Goal: Task Accomplishment & Management: Use online tool/utility

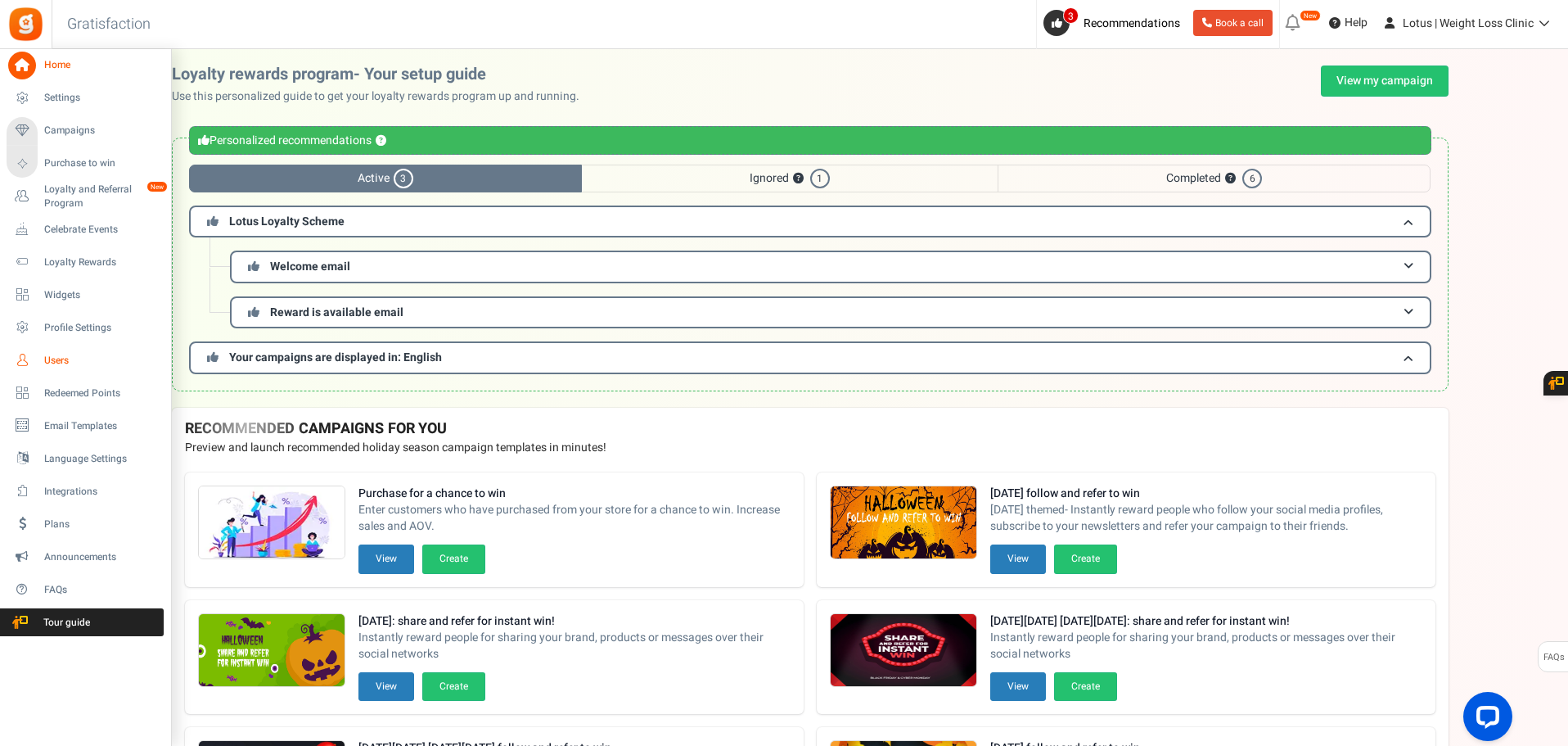
click at [53, 361] on span "Users" at bounding box center [101, 360] width 114 height 14
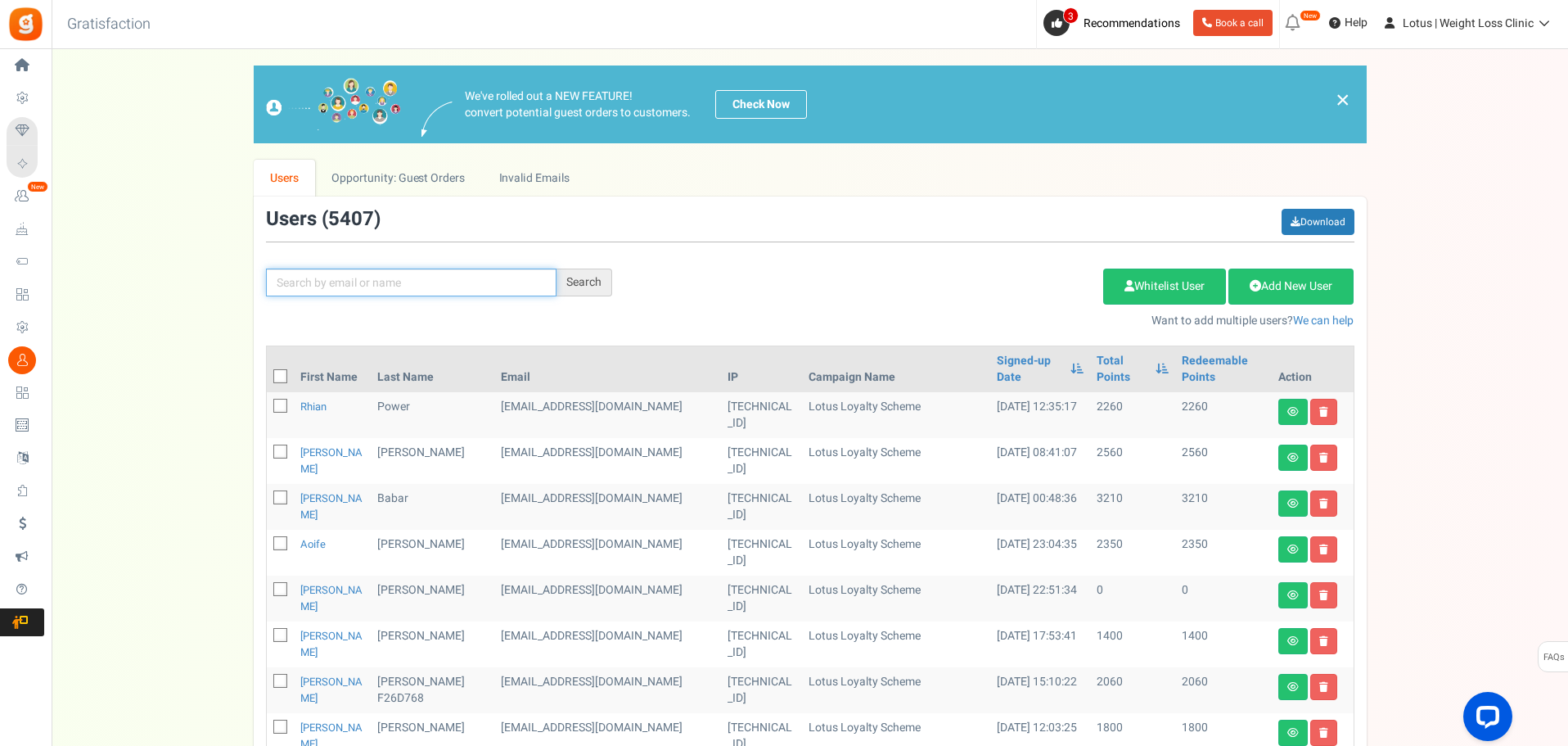
click at [355, 284] on input "text" at bounding box center [411, 282] width 291 height 27
type input "noha"
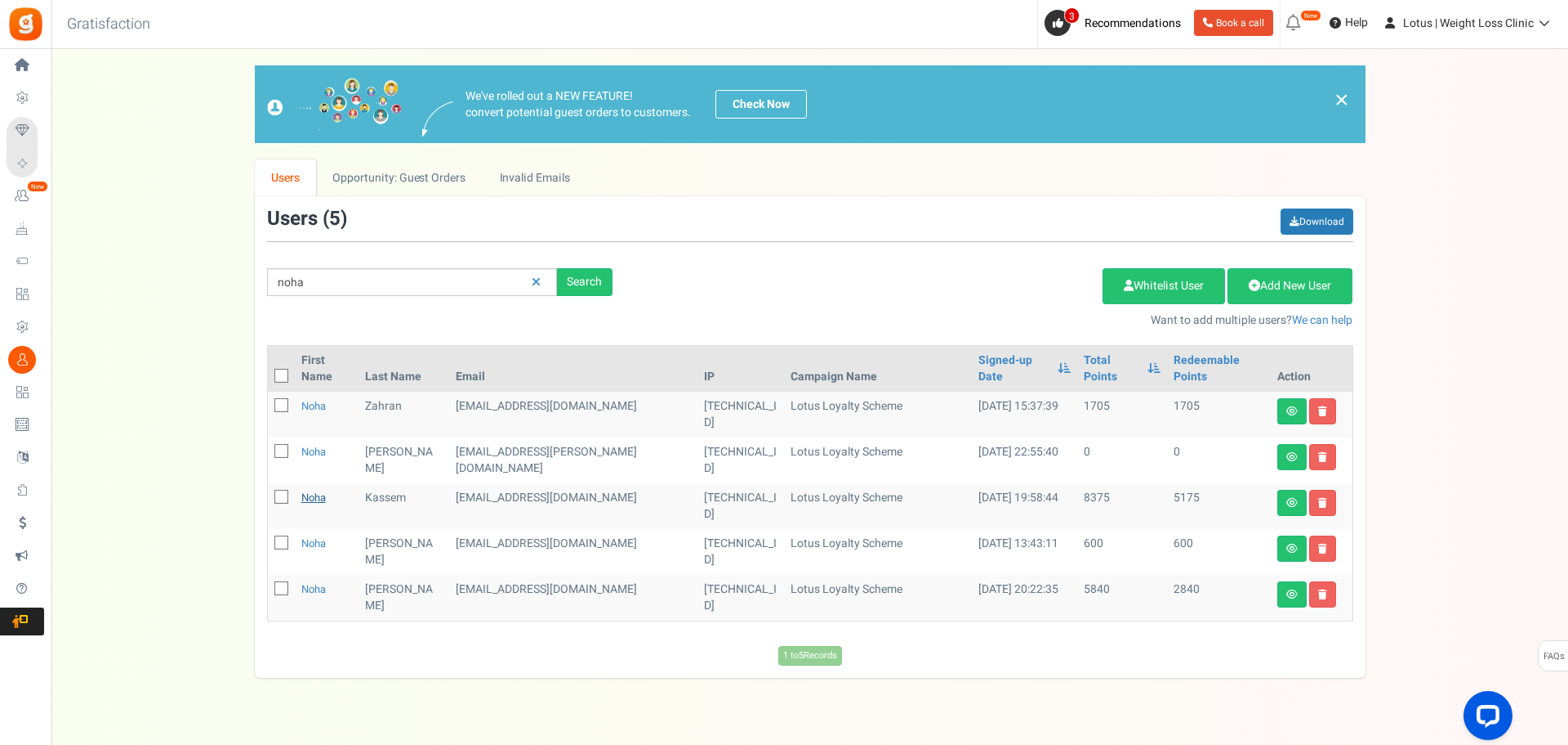
click at [316, 490] on link "Noha" at bounding box center [313, 497] width 24 height 16
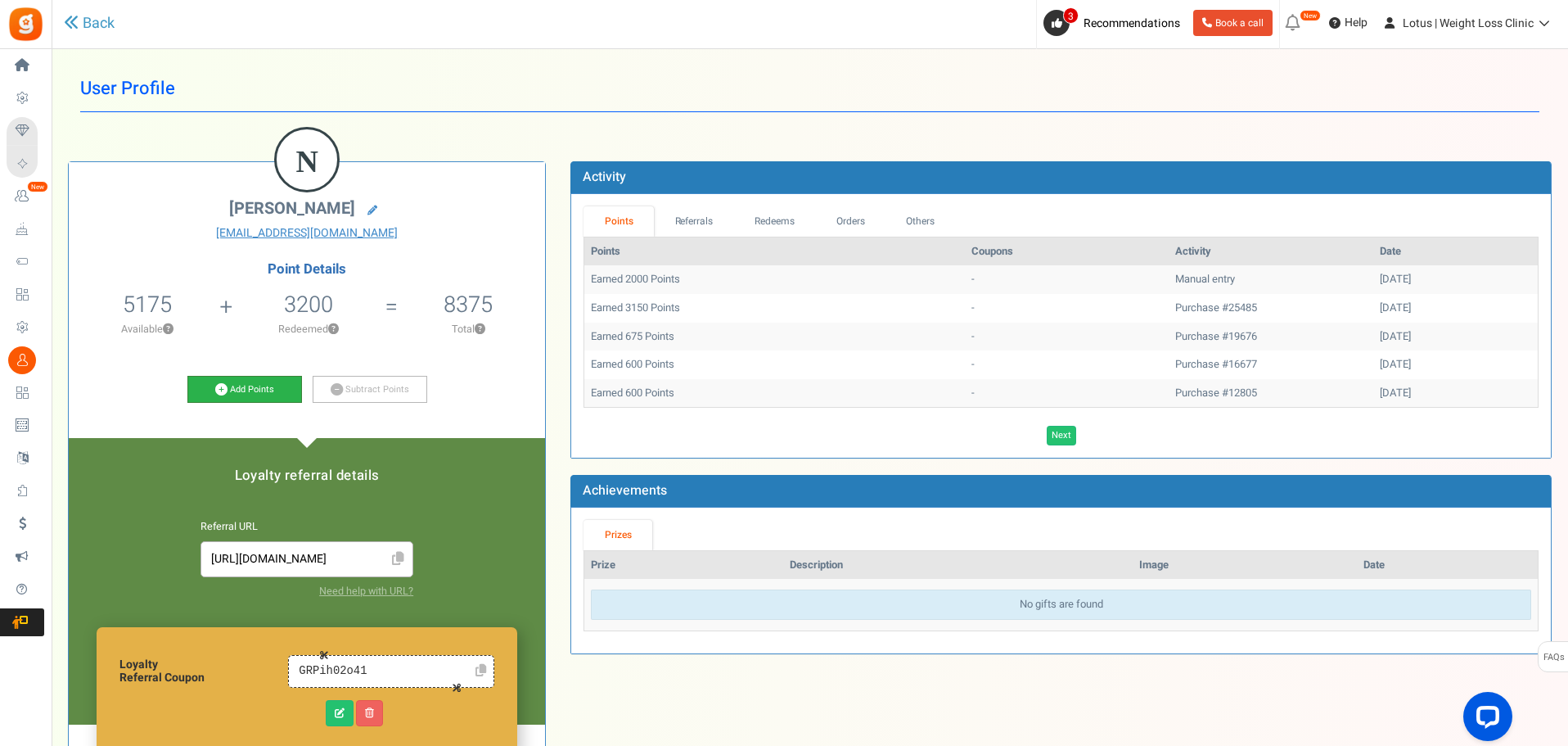
click at [268, 393] on link "Add Points" at bounding box center [244, 390] width 114 height 27
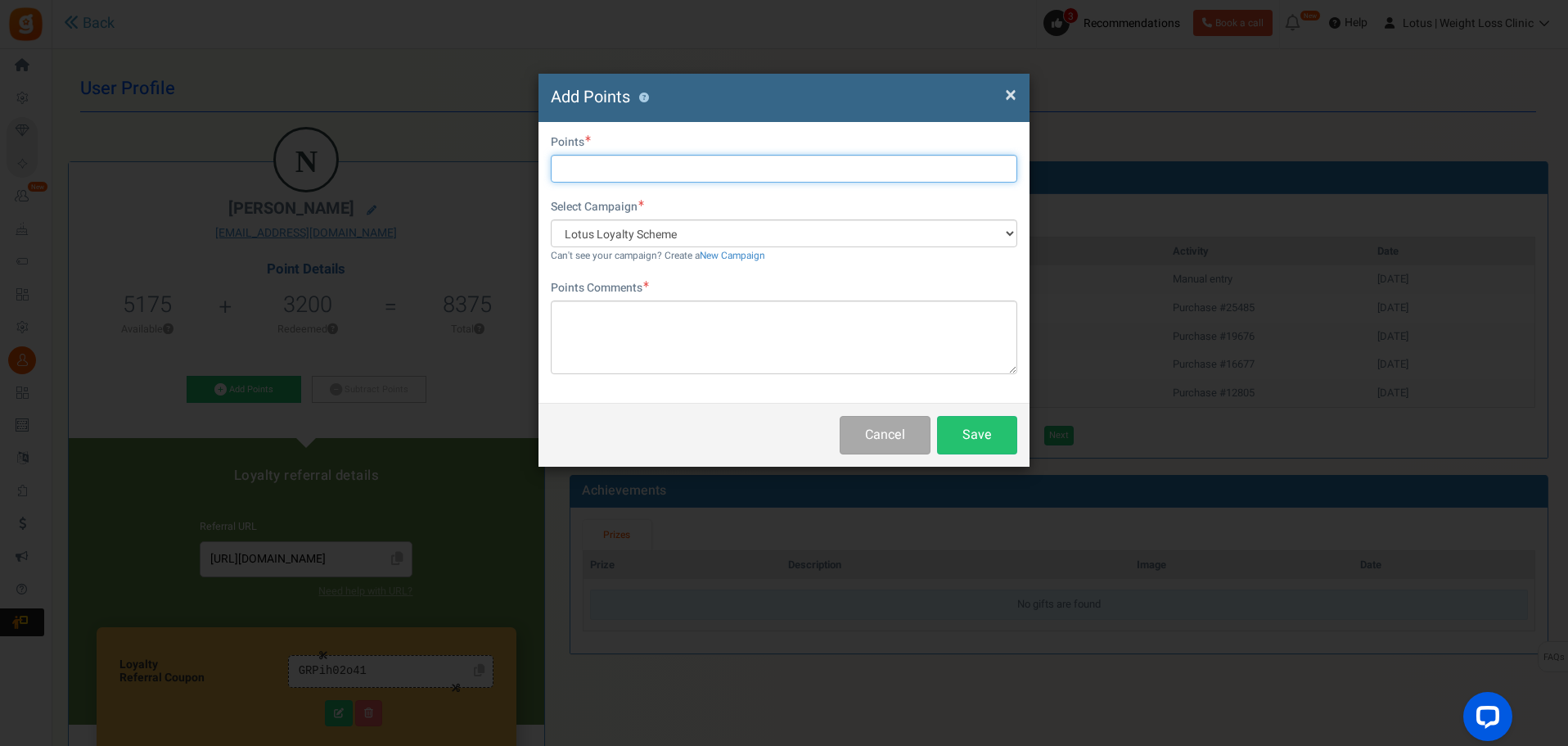
click at [624, 171] on input "text" at bounding box center [784, 168] width 467 height 27
type input "3000"
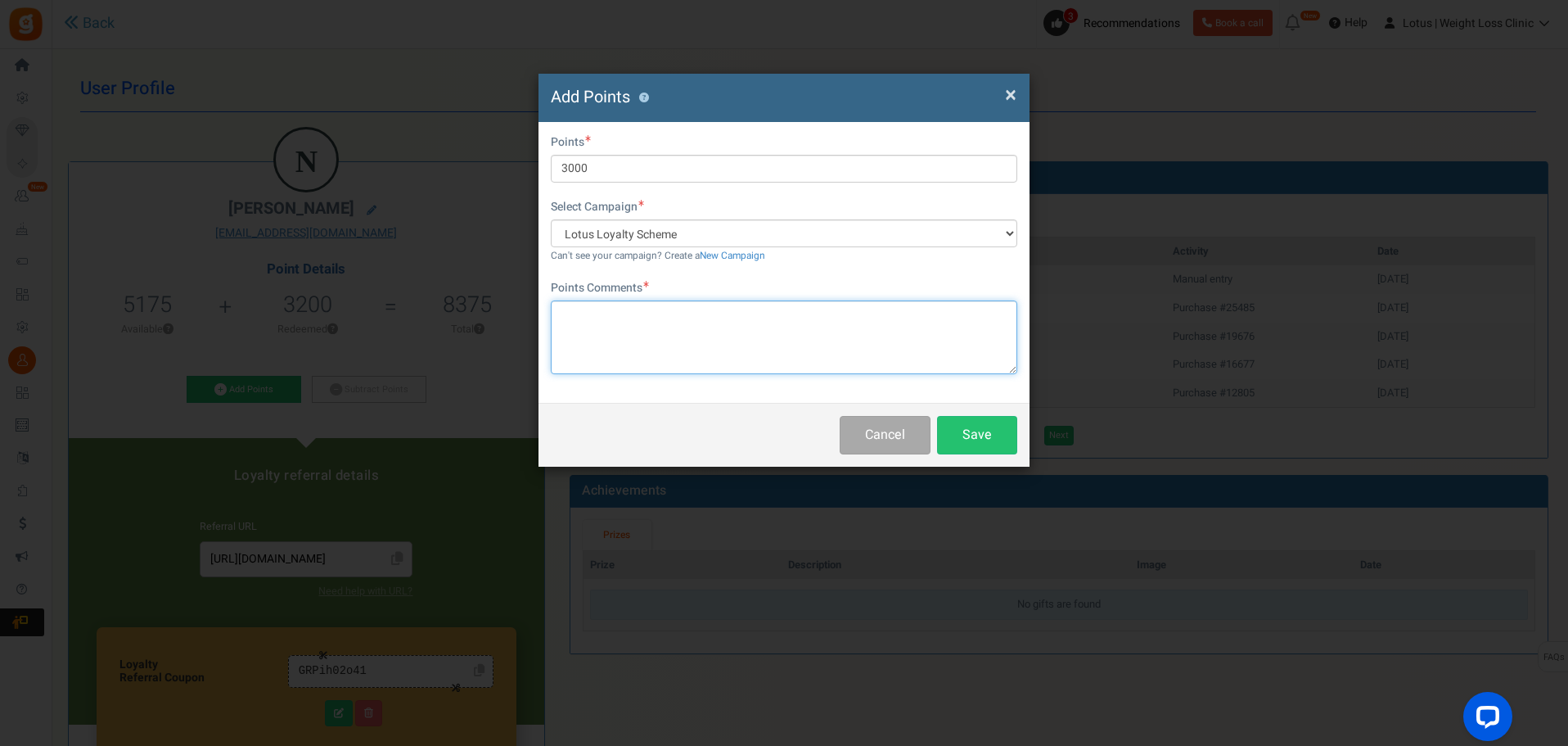
click at [668, 316] on textarea at bounding box center [784, 337] width 467 height 73
type textarea "GOGW2"
click at [983, 436] on button "Save" at bounding box center [977, 435] width 80 height 38
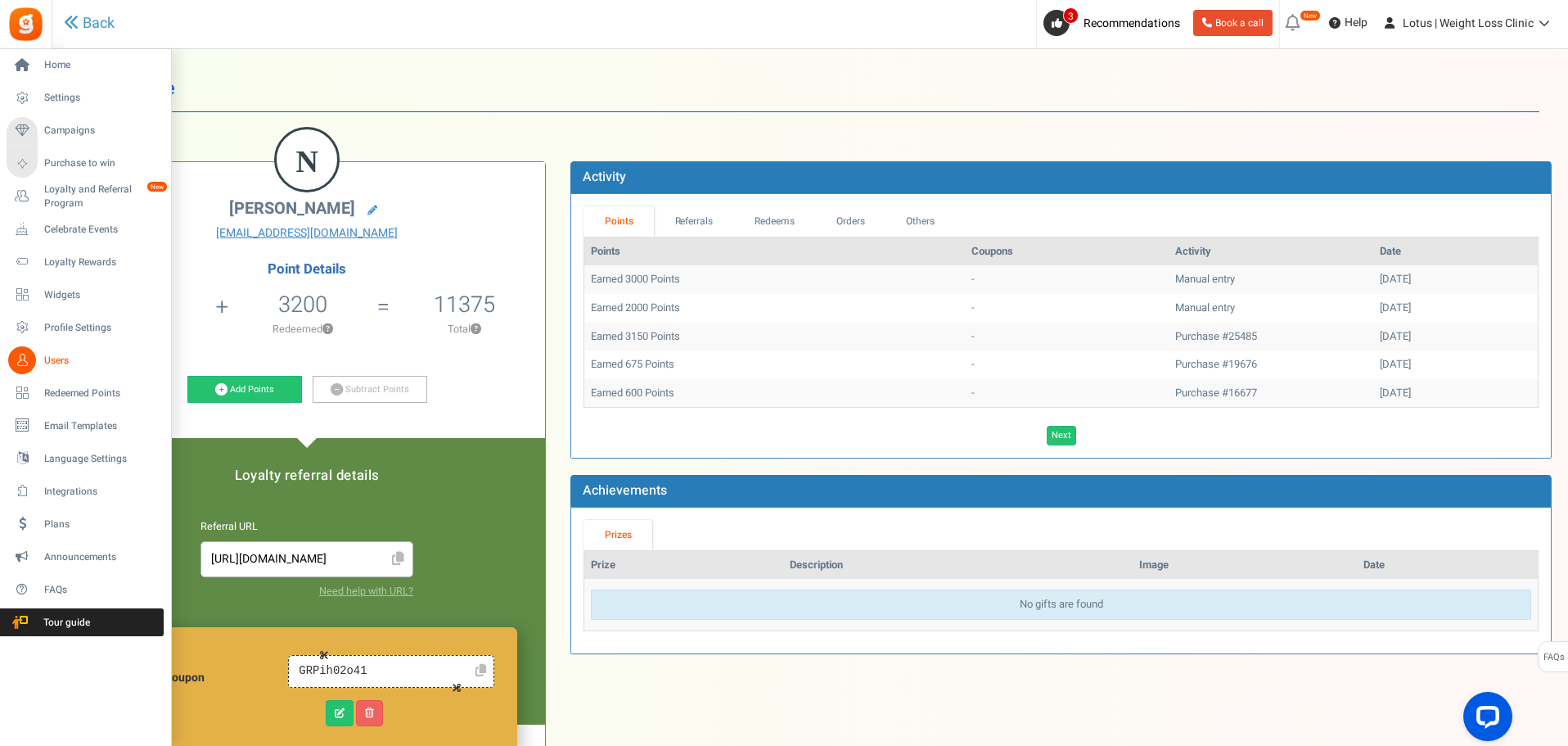
click at [66, 360] on span "Users" at bounding box center [101, 360] width 114 height 14
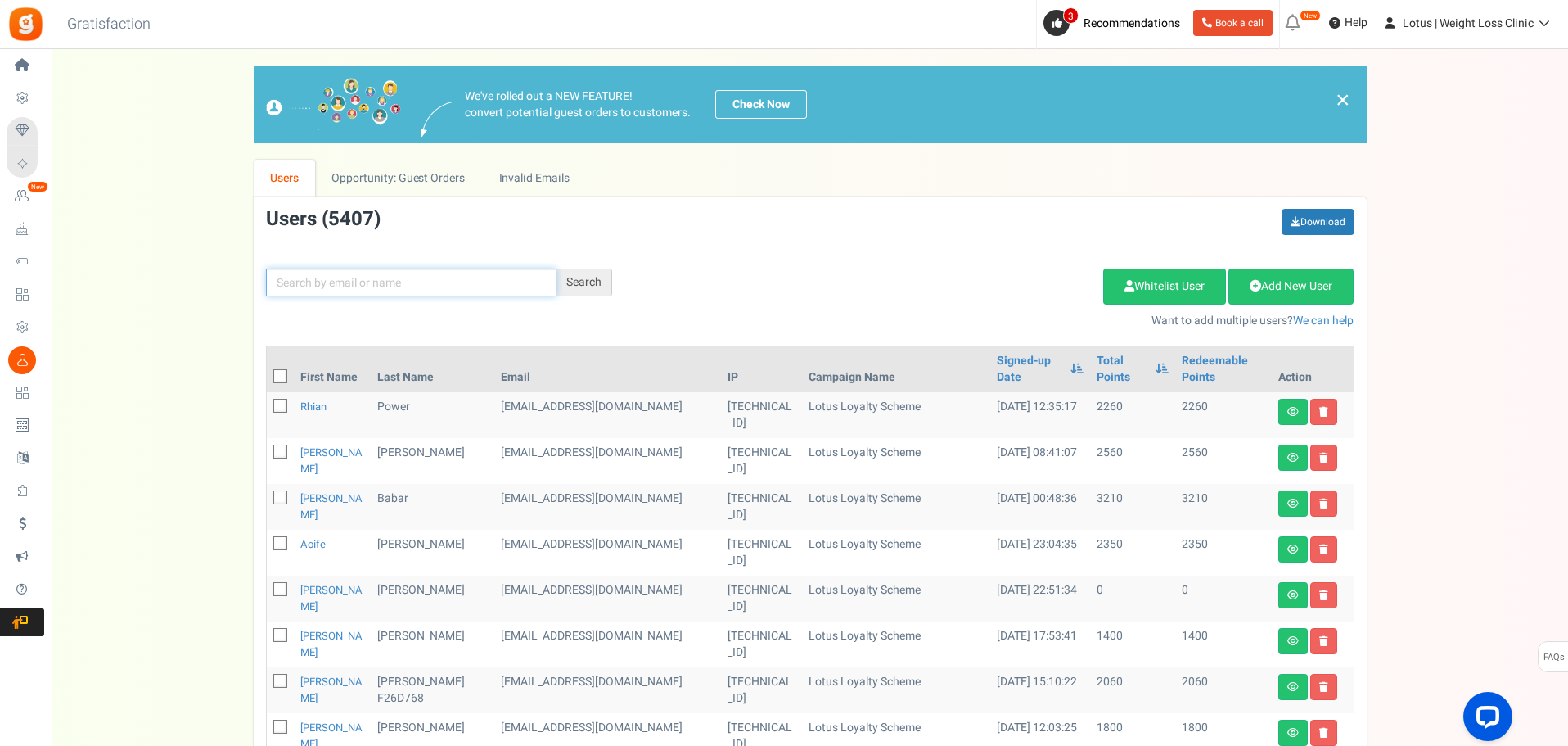
click at [375, 284] on input "text" at bounding box center [411, 282] width 291 height 27
type input "[PERSON_NAME]"
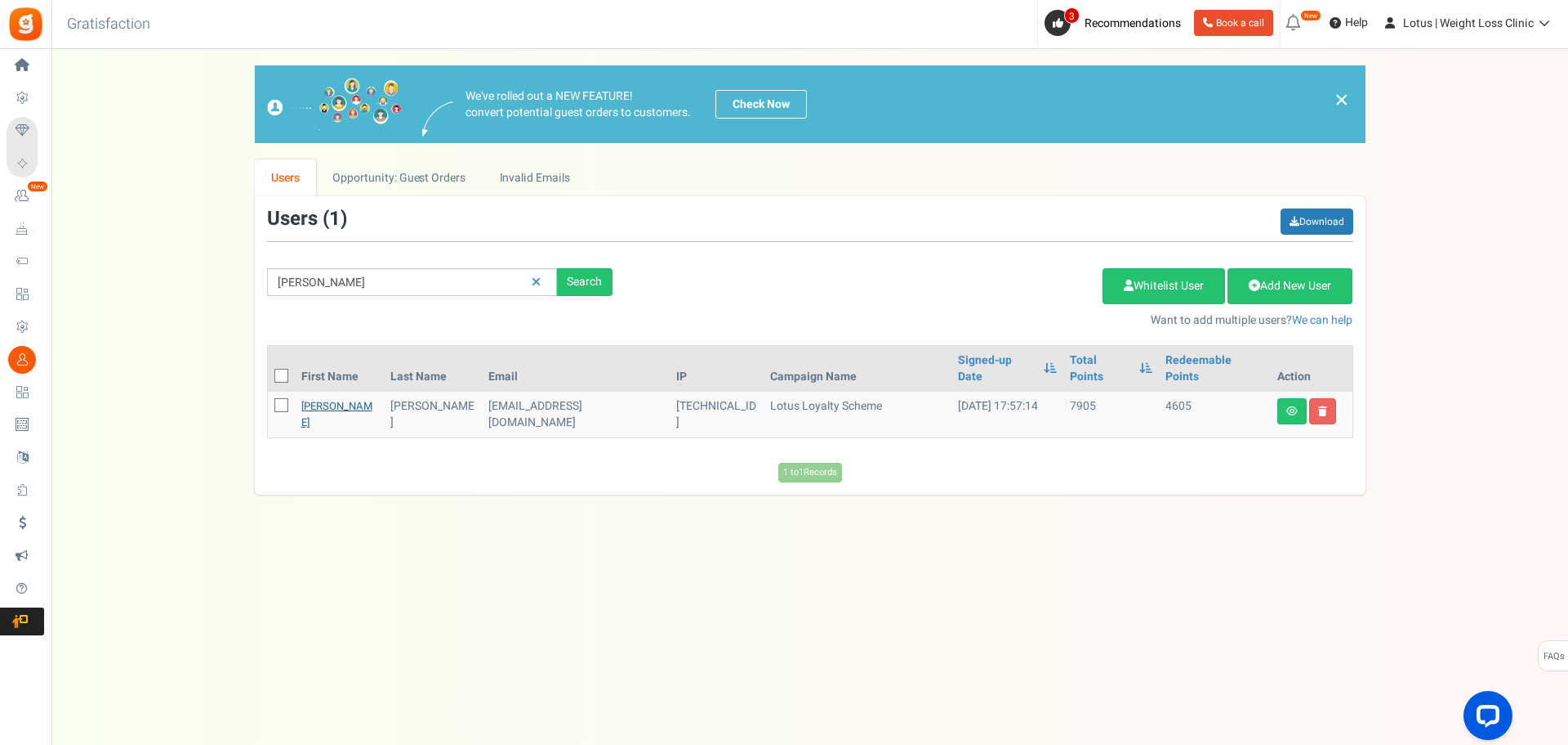
click at [333, 398] on link "[PERSON_NAME]" at bounding box center [336, 413] width 71 height 32
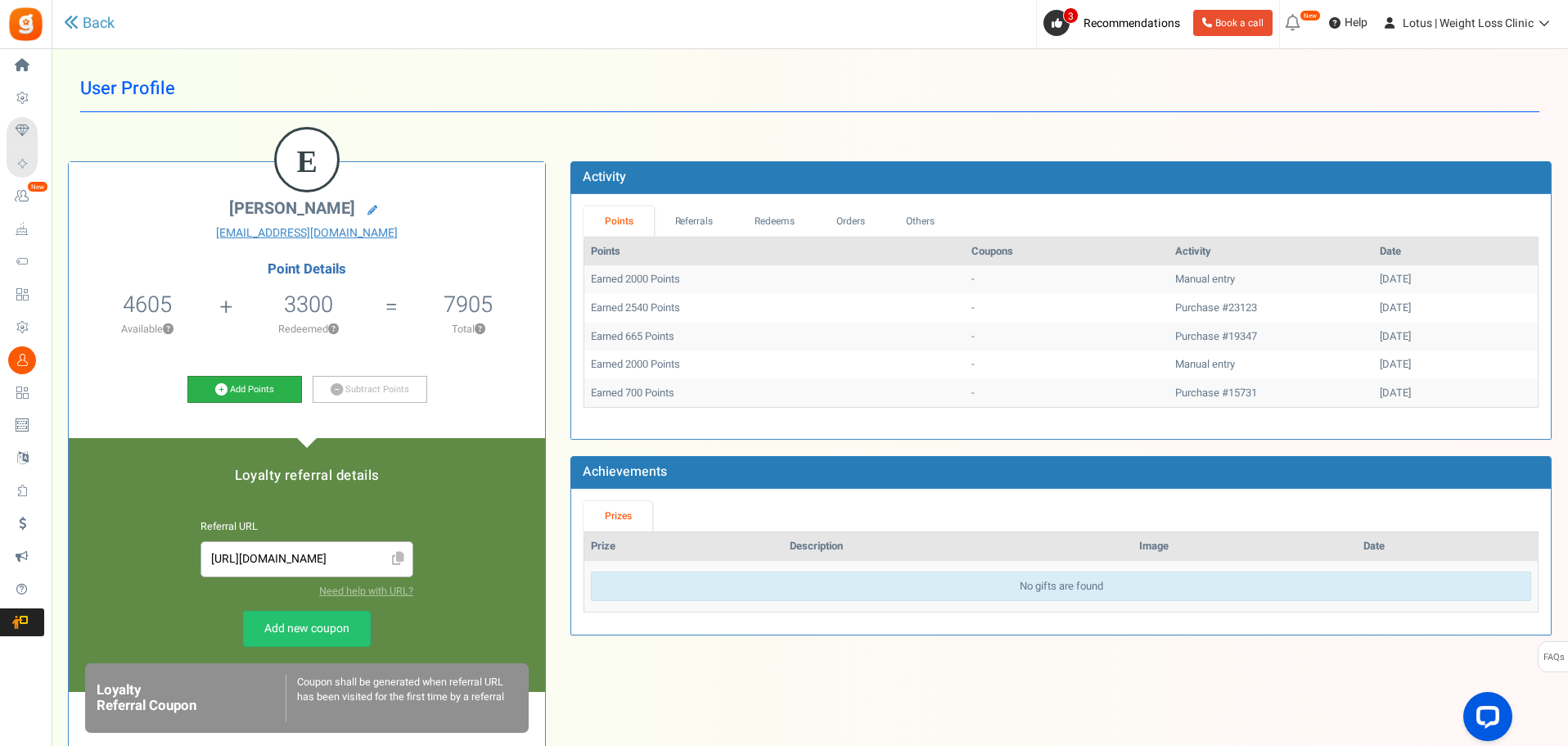
click at [261, 380] on link "Add Points" at bounding box center [244, 390] width 114 height 27
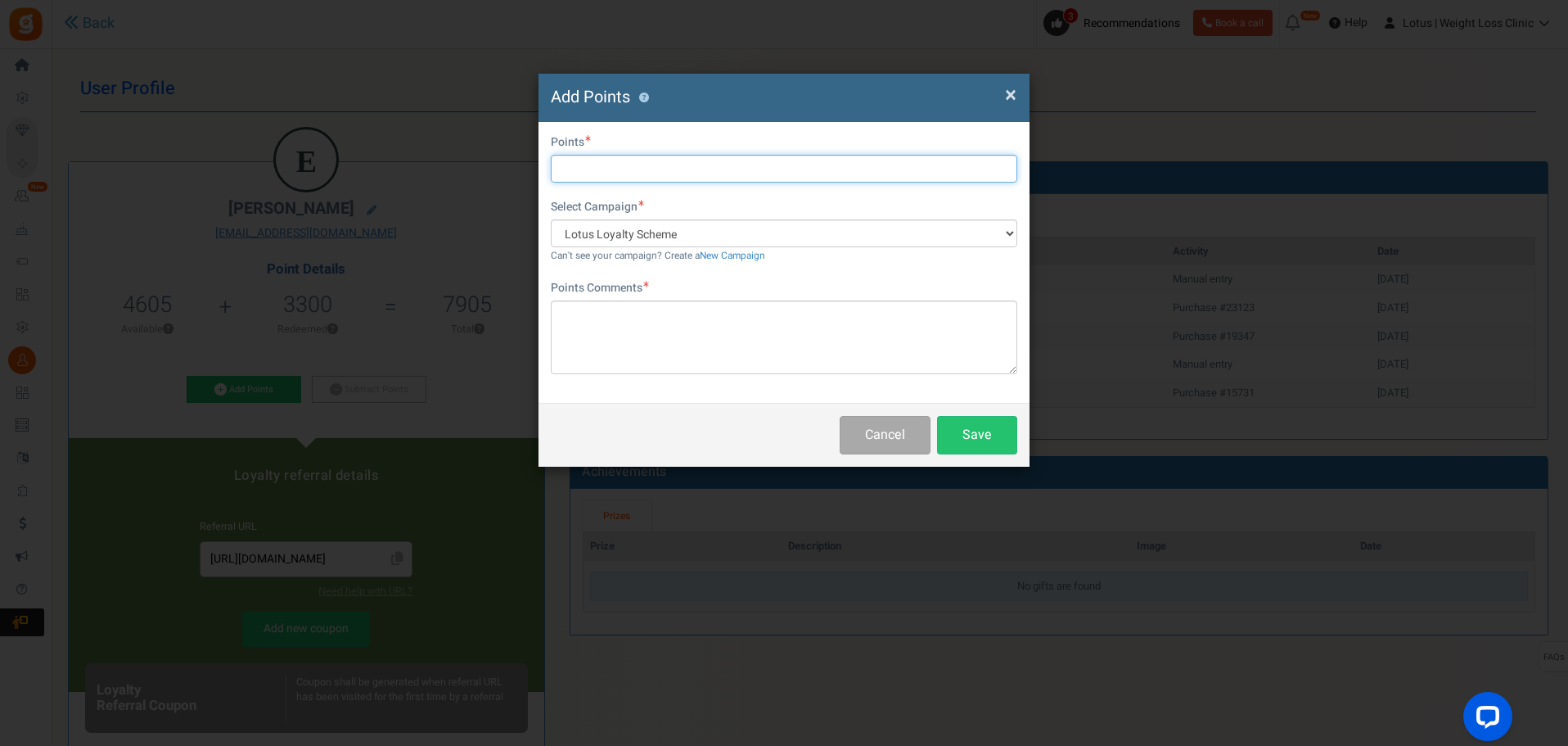
click at [638, 168] on input "text" at bounding box center [784, 168] width 467 height 27
type input "3000"
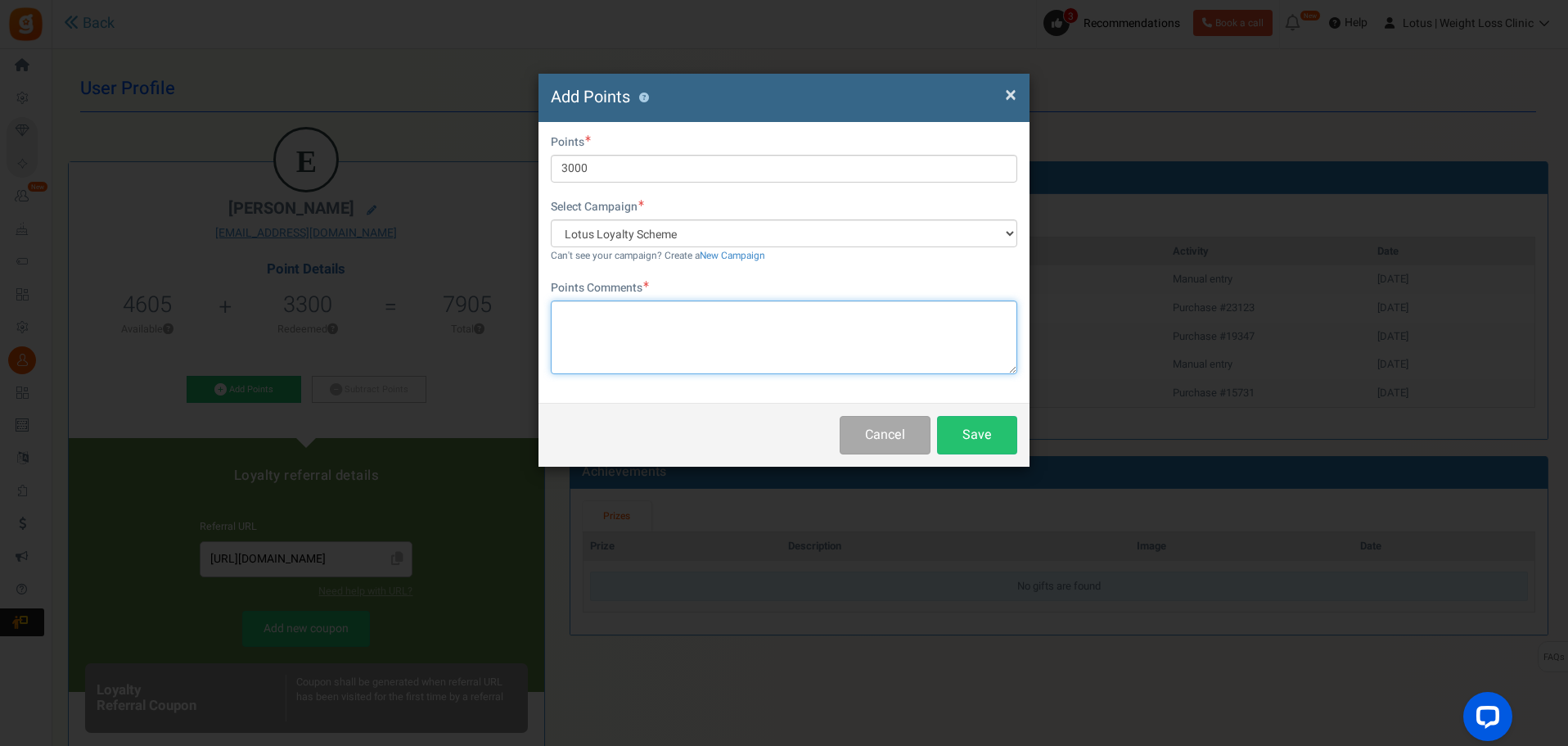
click at [608, 344] on textarea at bounding box center [784, 337] width 467 height 73
type textarea "GOGW2"
click at [977, 430] on button "Save" at bounding box center [977, 435] width 80 height 38
